Goal: Task Accomplishment & Management: Use online tool/utility

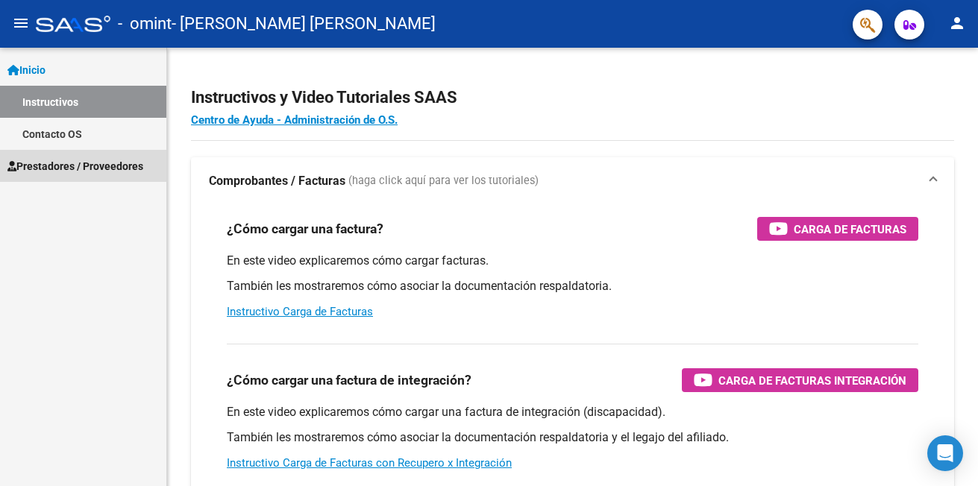
click at [87, 169] on span "Prestadores / Proveedores" at bounding box center [75, 166] width 136 height 16
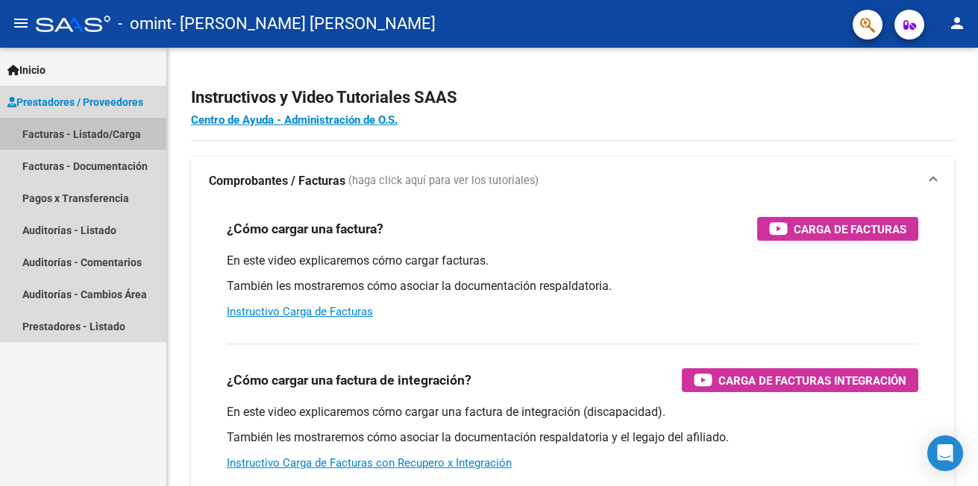
click at [66, 135] on link "Facturas - Listado/Carga" at bounding box center [83, 134] width 166 height 32
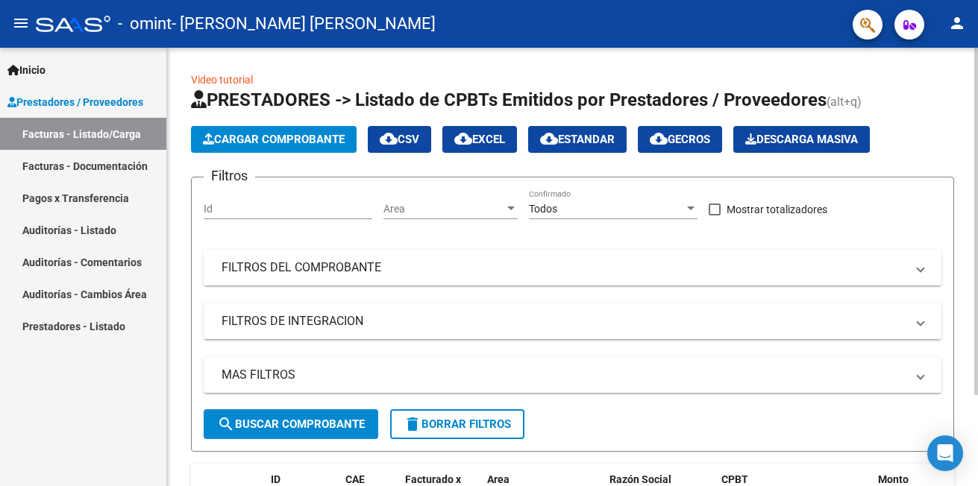
click at [286, 139] on span "Cargar Comprobante" at bounding box center [274, 139] width 142 height 13
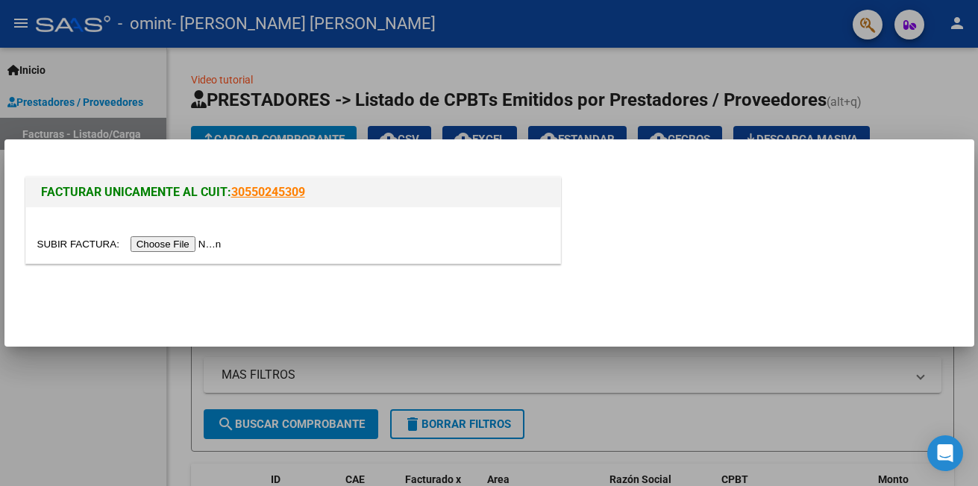
click at [157, 242] on input "file" at bounding box center [131, 244] width 189 height 16
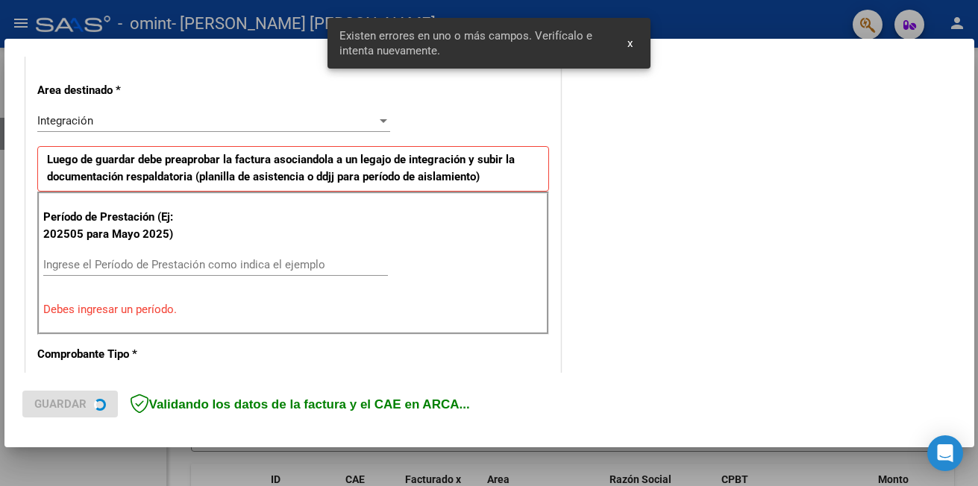
scroll to position [362, 0]
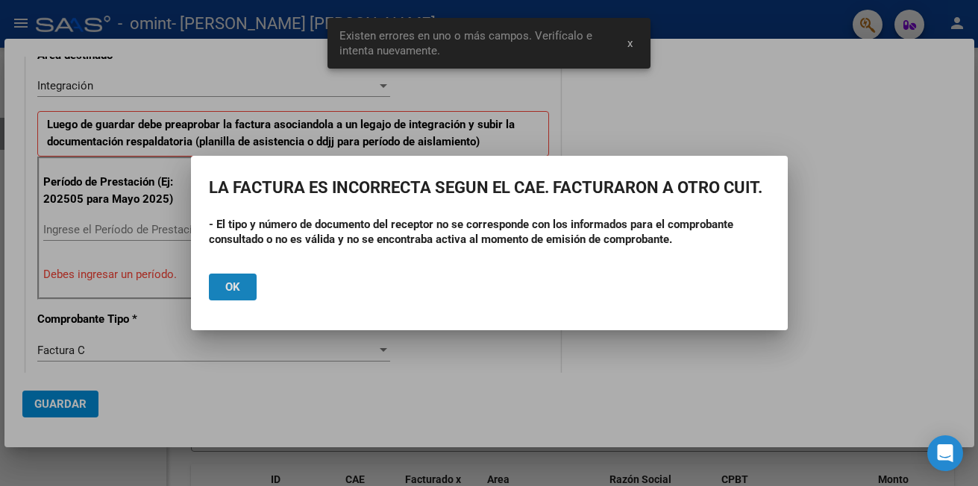
click at [253, 285] on button "Ok" at bounding box center [233, 287] width 48 height 27
